Goal: Task Accomplishment & Management: Use online tool/utility

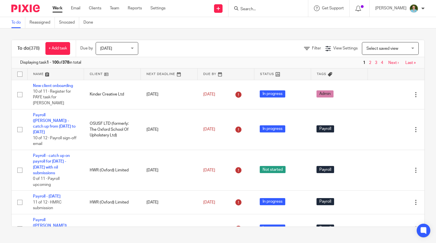
click at [260, 8] on input "Search" at bounding box center [265, 9] width 51 height 5
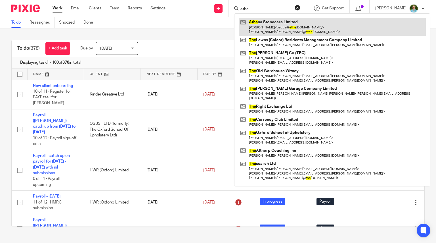
type input "athe"
click at [269, 22] on link at bounding box center [332, 27] width 187 height 18
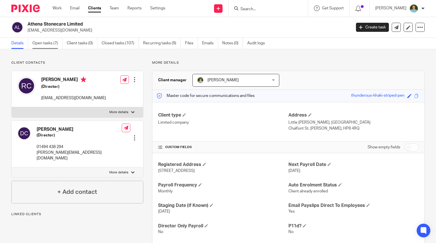
click at [49, 46] on link "Open tasks (7)" at bounding box center [47, 43] width 30 height 11
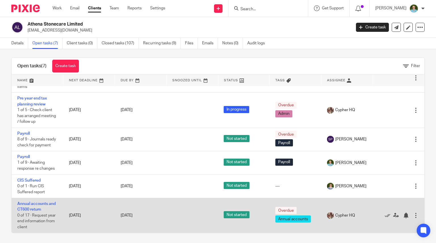
scroll to position [4, 0]
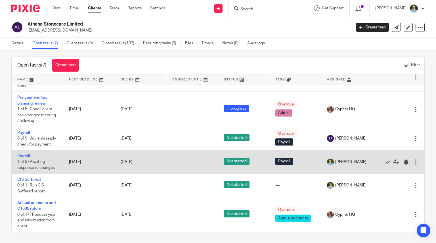
click at [23, 153] on td "Payroll 1 of 9 · Awaiting response re changes" at bounding box center [38, 161] width 52 height 23
click at [24, 154] on link "Payroll" at bounding box center [23, 156] width 13 height 4
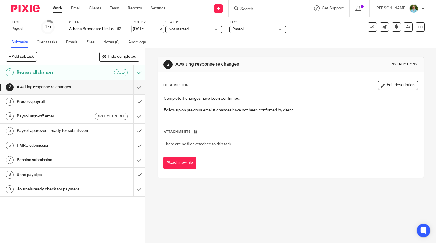
click at [149, 27] on link "[DATE]" at bounding box center [146, 29] width 26 height 6
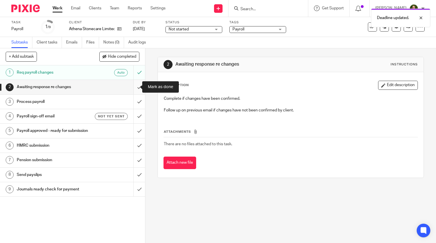
click at [135, 88] on input "submit" at bounding box center [72, 87] width 145 height 14
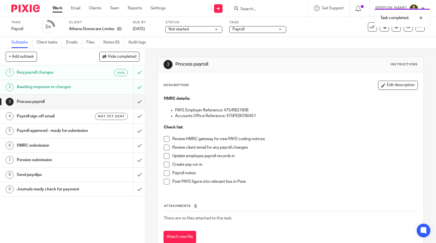
click at [164, 139] on span at bounding box center [167, 139] width 6 height 6
click at [164, 148] on span at bounding box center [167, 148] width 6 height 6
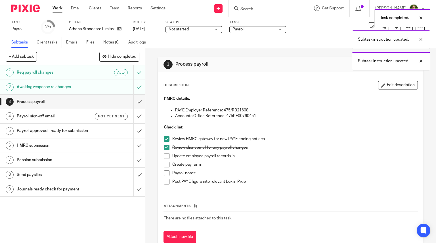
click at [165, 155] on span at bounding box center [167, 156] width 6 height 6
click at [167, 163] on span at bounding box center [167, 165] width 6 height 6
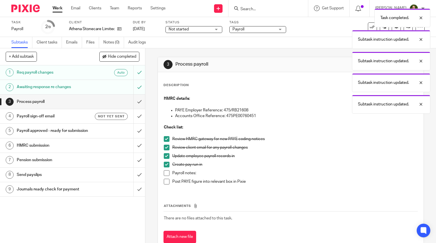
click at [165, 172] on span at bounding box center [167, 173] width 6 height 6
click at [134, 99] on input "submit" at bounding box center [72, 102] width 145 height 14
